Goal: Task Accomplishment & Management: Manage account settings

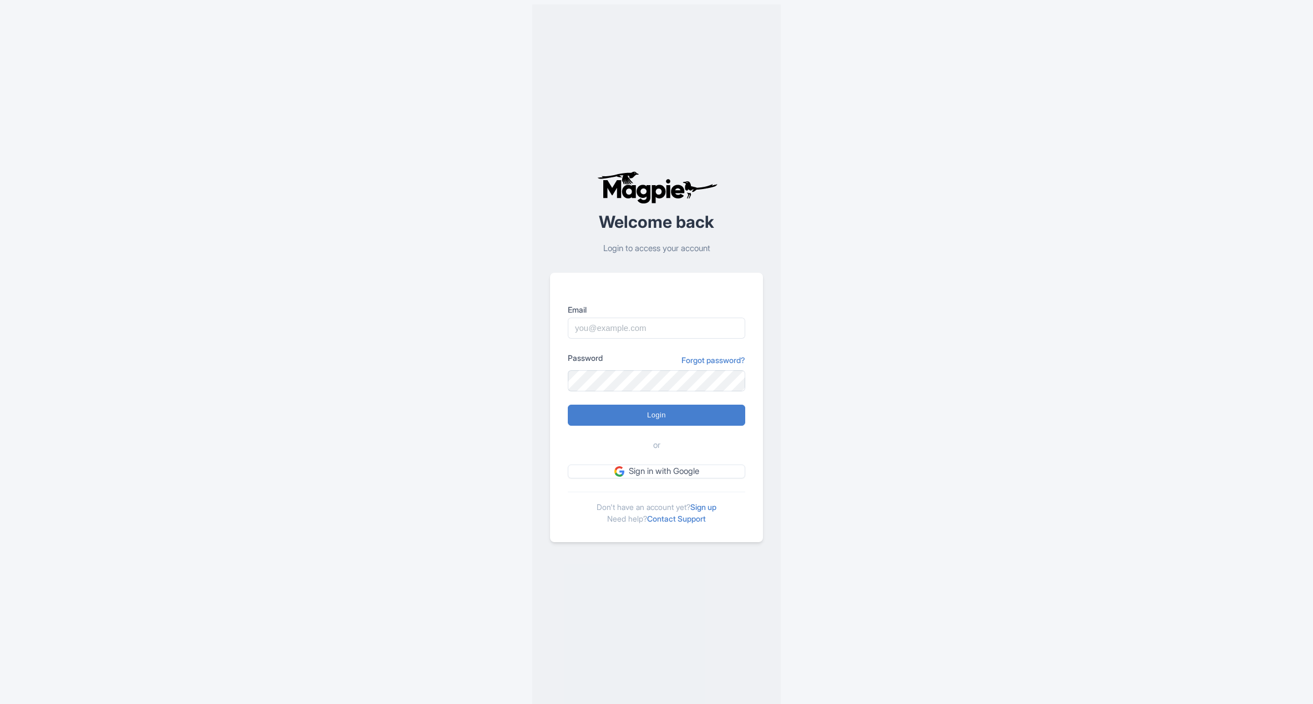
drag, startPoint x: 0, startPoint y: 0, endPoint x: 673, endPoint y: 316, distance: 743.8
click at [674, 314] on label "Email" at bounding box center [656, 310] width 177 height 12
click at [674, 318] on input "Email" at bounding box center [656, 328] width 177 height 21
